Goal: Navigation & Orientation: Find specific page/section

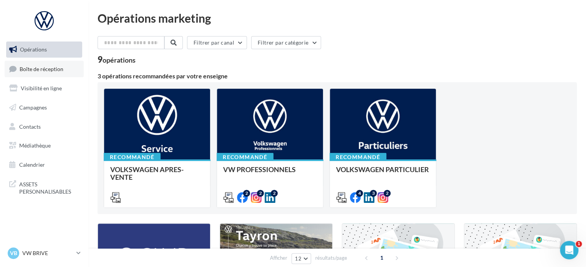
click at [38, 69] on span "Boîte de réception" at bounding box center [42, 68] width 44 height 7
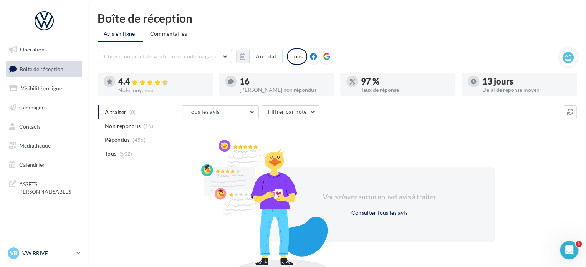
click at [77, 255] on icon at bounding box center [78, 253] width 4 height 7
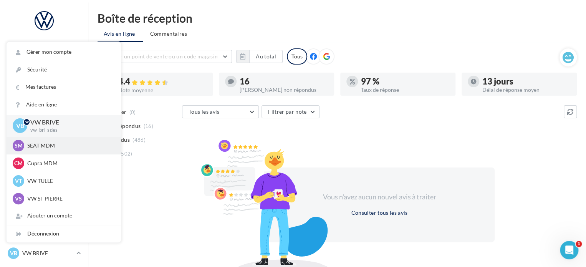
click at [52, 151] on div "SM SEAT MDM SEAT-[GEOGRAPHIC_DATA]" at bounding box center [64, 146] width 102 height 12
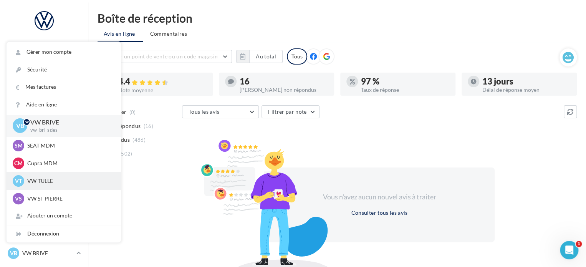
click at [47, 181] on p "VW TULLE" at bounding box center [69, 181] width 85 height 8
